Goal: Task Accomplishment & Management: Complete application form

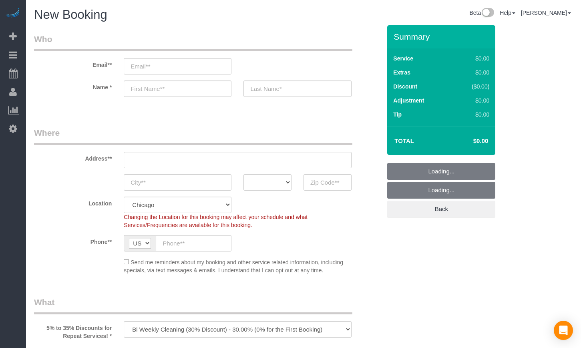
select select "object:1013"
select select "512"
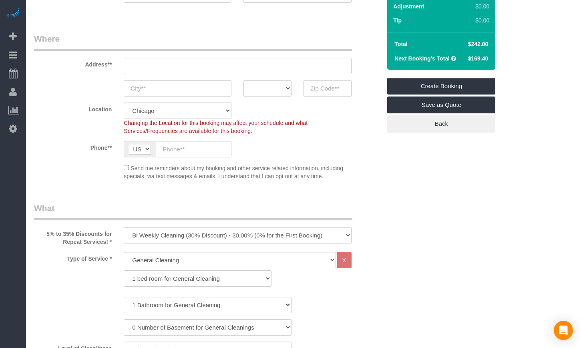
scroll to position [133, 0]
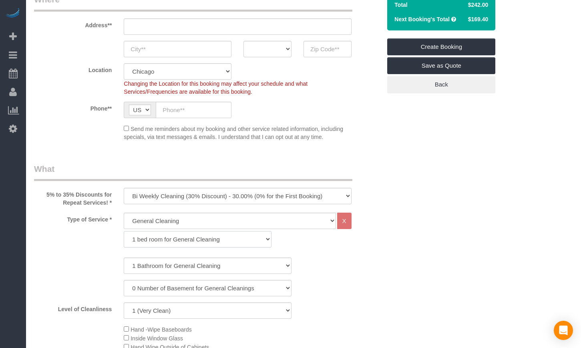
click at [156, 235] on select "1 bed room for General Cleaning 2 bed room for General Cleaning 3 bed room for …" at bounding box center [198, 239] width 148 height 16
click at [124, 231] on select "1 bed room for General Cleaning 2 bed room for General Cleaning 3 bed room for …" at bounding box center [198, 239] width 148 height 16
click at [145, 241] on select "1 bed room for General Cleaning 2 bed room for General Cleaning 3 bed room for …" at bounding box center [198, 239] width 148 height 16
select select "287"
click at [124, 231] on select "1 bed room for General Cleaning 2 bed room for General Cleaning 3 bed room for …" at bounding box center [198, 239] width 148 height 16
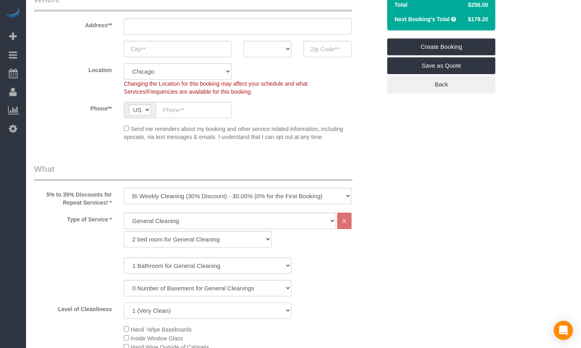
click at [159, 306] on select "1 (Very Clean) 2 3 4 5 (Average Condition) 6 7 8 9 10 (Extremely Dirty)" at bounding box center [208, 310] width 168 height 16
select select "6"
click at [124, 302] on select "1 (Very Clean) 2 3 4 5 (Average Condition) 6 7 8 9 10 (Extremely Dirty)" at bounding box center [208, 310] width 168 height 16
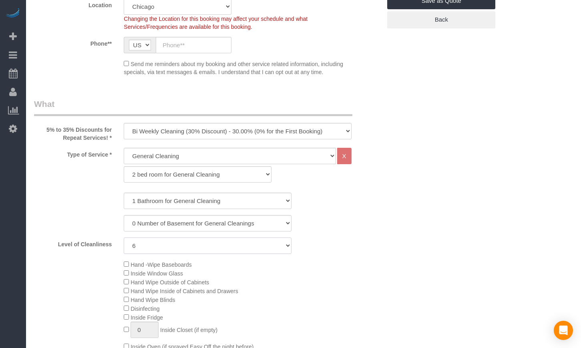
scroll to position [200, 0]
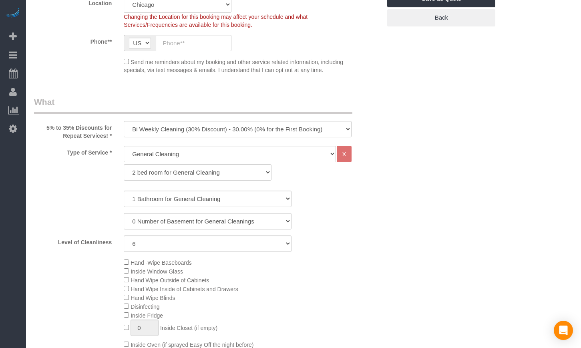
click at [129, 262] on span "Hand -Wipe Baseboards" at bounding box center [158, 263] width 68 height 6
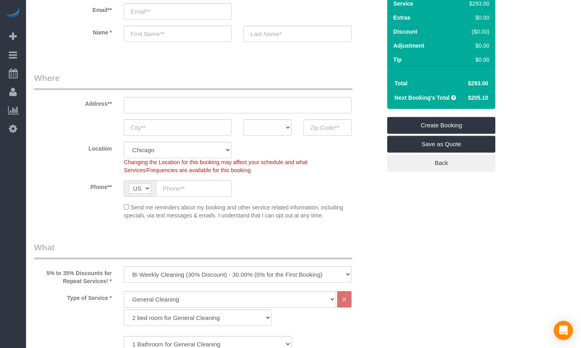
scroll to position [133, 0]
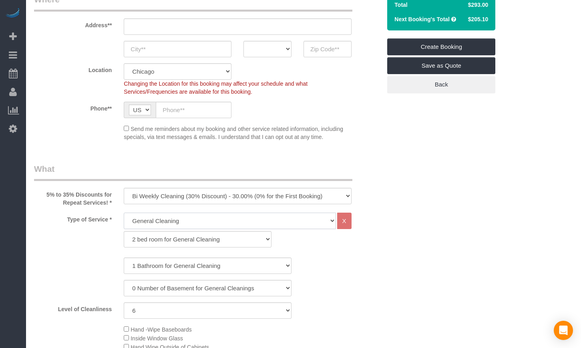
click at [159, 224] on select "General Cleaning Deep Cleaning Move-in / Move-out Cleaning COUNTS Cleaning" at bounding box center [230, 221] width 212 height 16
select select "513"
click at [124, 213] on select "General Cleaning Deep Cleaning Move-in / Move-out Cleaning COUNTS Cleaning" at bounding box center [230, 221] width 212 height 16
select select "291"
select select "6"
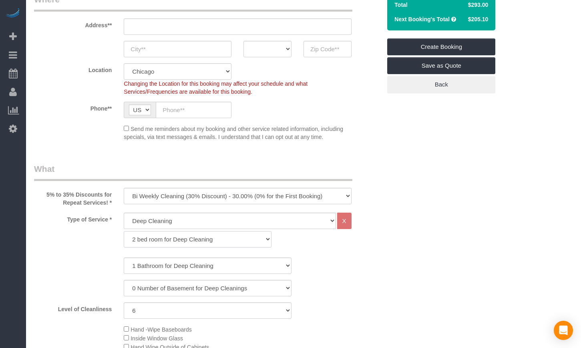
click at [155, 244] on select "1 bed room for Deep Cleaning 2 bed room for Deep Cleaning 3 bed room for Deep C…" at bounding box center [198, 239] width 148 height 16
select select "292"
click at [124, 231] on select "1 bed room for Deep Cleaning 2 bed room for Deep Cleaning 3 bed room for Deep C…" at bounding box center [198, 239] width 148 height 16
select select "6"
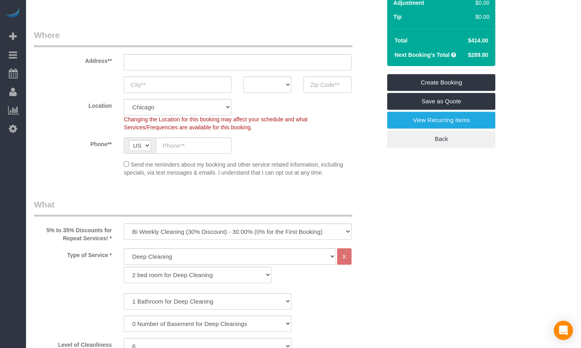
scroll to position [67, 0]
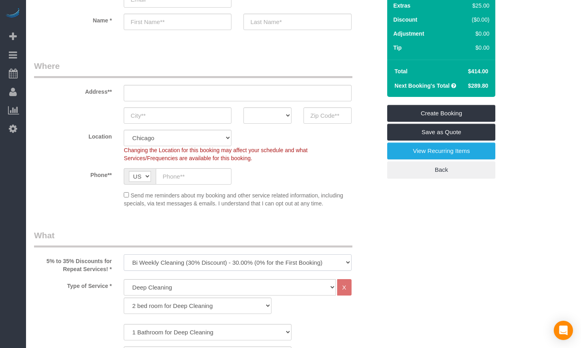
click at [178, 260] on select "One Time Cleaning Weekly Cleaning (35% Discount) - 35.00% (0% for the First Boo…" at bounding box center [238, 262] width 228 height 16
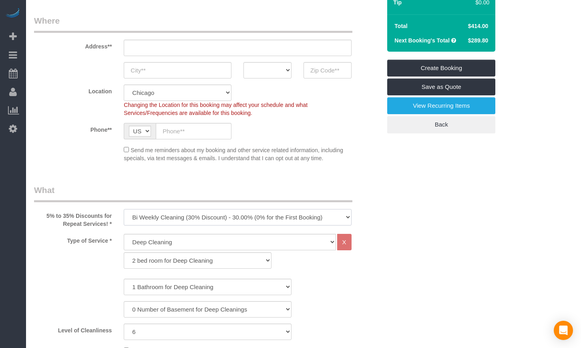
scroll to position [133, 0]
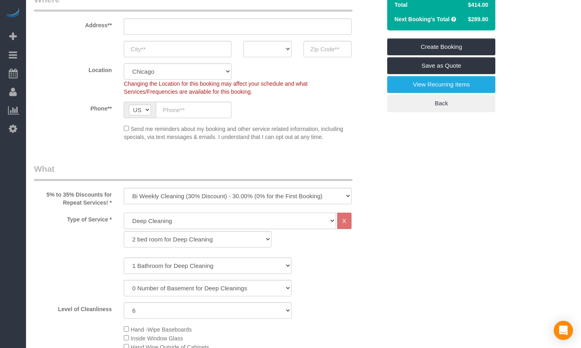
click at [155, 219] on select "General Cleaning Deep Cleaning Move-in / Move-out Cleaning COUNTS Cleaning" at bounding box center [230, 221] width 212 height 16
select select "512"
click at [124, 213] on select "General Cleaning Deep Cleaning Move-in / Move-out Cleaning COUNTS Cleaning" at bounding box center [230, 221] width 212 height 16
select select "286"
select select "6"
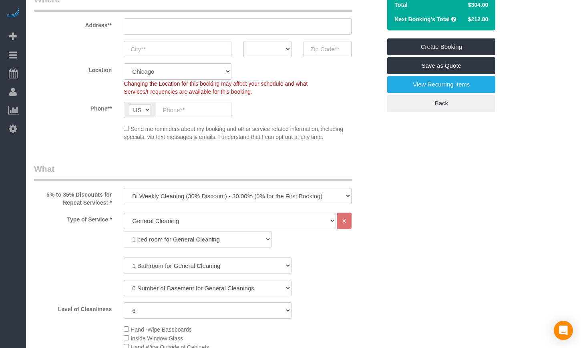
click at [151, 240] on select "1 bed room for General Cleaning 2 bed room for General Cleaning 3 bed room for …" at bounding box center [198, 239] width 148 height 16
select select "287"
click at [124, 231] on select "1 bed room for General Cleaning 2 bed room for General Cleaning 3 bed room for …" at bounding box center [198, 239] width 148 height 16
select select "6"
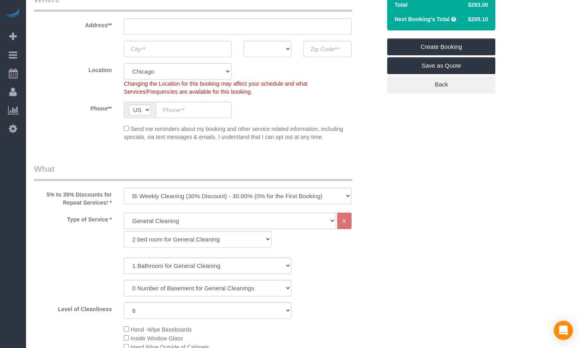
click at [148, 217] on select "General Cleaning Deep Cleaning Move-in / Move-out Cleaning COUNTS Cleaning" at bounding box center [230, 221] width 212 height 16
select select "513"
click at [124, 213] on select "General Cleaning Deep Cleaning Move-in / Move-out Cleaning COUNTS Cleaning" at bounding box center [230, 221] width 212 height 16
select select "291"
select select "6"
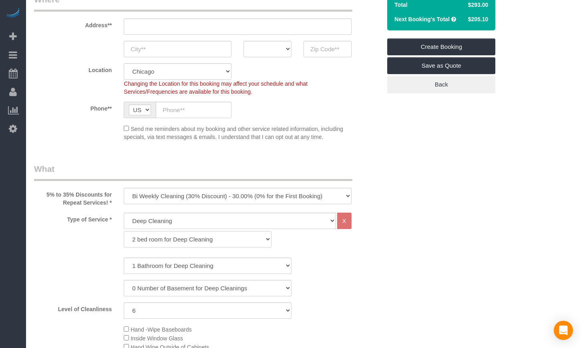
click at [138, 240] on select "1 bed room for Deep Cleaning 2 bed room for Deep Cleaning 3 bed room for Deep C…" at bounding box center [198, 239] width 148 height 16
select select "292"
click at [124, 231] on select "1 bed room for Deep Cleaning 2 bed room for Deep Cleaning 3 bed room for Deep C…" at bounding box center [198, 239] width 148 height 16
select select "6"
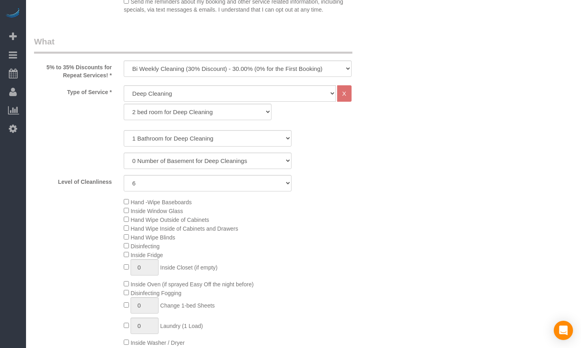
scroll to position [267, 0]
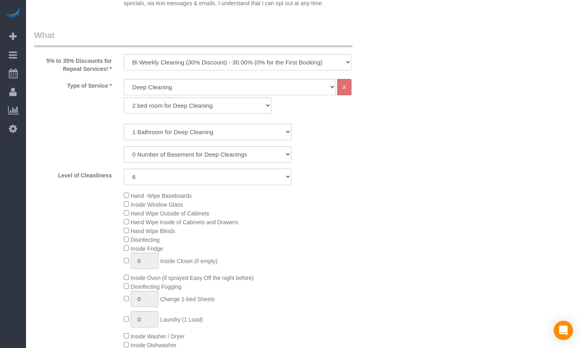
click at [127, 199] on span "Hand -Wipe Baseboards" at bounding box center [158, 196] width 68 height 6
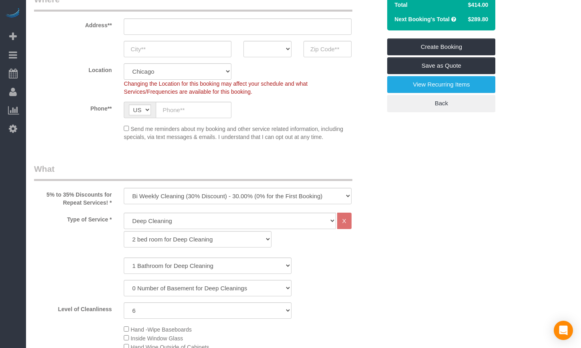
scroll to position [0, 0]
